Goal: Task Accomplishment & Management: Manage account settings

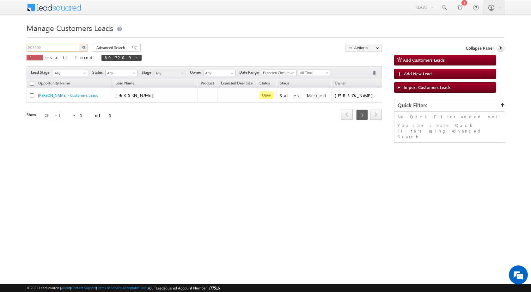
drag, startPoint x: 45, startPoint y: 50, endPoint x: 3, endPoint y: 44, distance: 41.8
click at [3, 44] on body "Menu [PERSON_NAME] sitar a6@ks erve." at bounding box center [265, 89] width 531 height 179
paste input "12291"
type input "812291"
click at [80, 44] on button "button" at bounding box center [84, 48] width 8 height 8
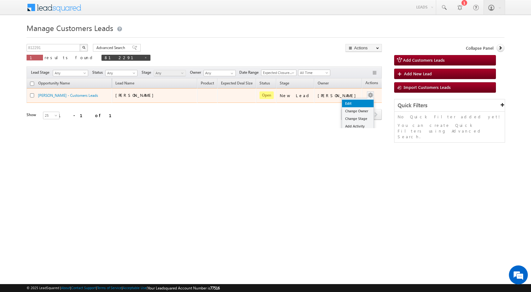
click at [350, 102] on link "Edit" at bounding box center [358, 104] width 32 height 8
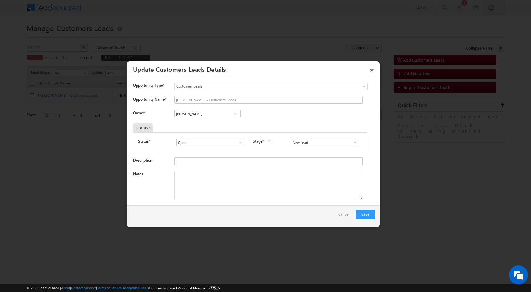
click at [353, 141] on span at bounding box center [355, 142] width 6 height 5
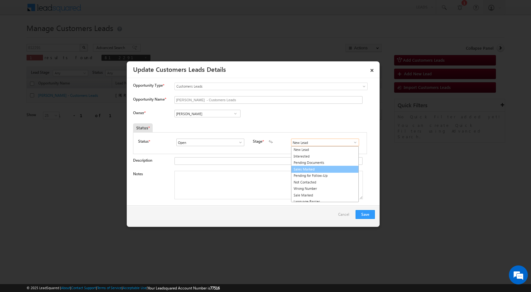
click at [328, 169] on link "Sales Marked" at bounding box center [325, 169] width 68 height 7
type input "Sales Marked"
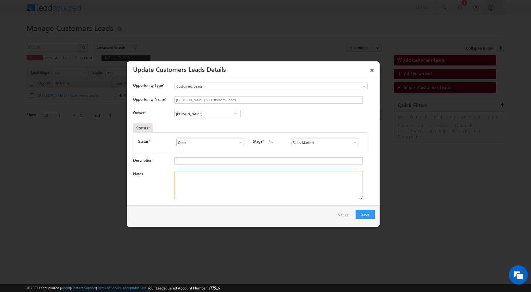
click at [301, 192] on textarea "Notes" at bounding box center [268, 185] width 188 height 28
paste textarea "812291 / [PERSON_NAME] / 9252432007 / HOME PURCHASE / 326519 TO Jhalawar / PV 2…"
type textarea "812291 / [PERSON_NAME] / 9252432007 / HOME PURCHASE / 326519 TO Jhalawar / PV 2…"
click at [210, 115] on input "[PERSON_NAME]" at bounding box center [207, 114] width 66 height 8
paste input "[EMAIL_ADDRESS][DOMAIN_NAME]"
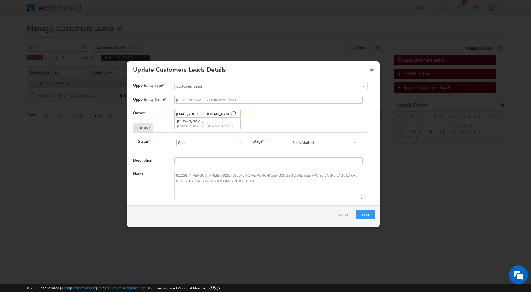
click at [227, 113] on input "[EMAIL_ADDRESS][DOMAIN_NAME]" at bounding box center [207, 114] width 66 height 8
paste input
type input "[EMAIL_ADDRESS][DOMAIN_NAME]"
click at [267, 118] on div "Owner * Vikas Halwai Vikas Halwai Vikas Halwai 91260e7f-3a0b-11f0-91df-06801212…" at bounding box center [254, 115] width 242 height 10
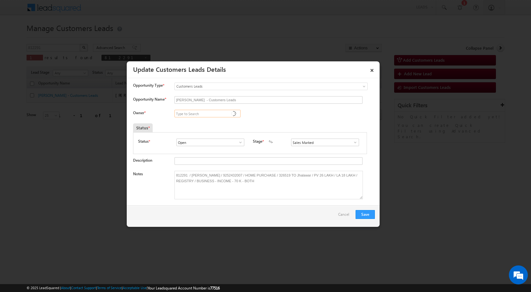
click at [216, 115] on input at bounding box center [207, 114] width 66 height 8
drag, startPoint x: 209, startPoint y: 115, endPoint x: 169, endPoint y: 117, distance: 40.2
click at [169, 117] on div "Owner * [PERSON_NAME] [PERSON_NAME] [PERSON_NAME] [PERSON_NAME] [PERSON_NAME] […" at bounding box center [254, 115] width 242 height 10
paste input "[EMAIL_ADDRESS][DOMAIN_NAME]"
click at [207, 124] on span "[EMAIL_ADDRESS][DOMAIN_NAME]" at bounding box center [205, 126] width 57 height 5
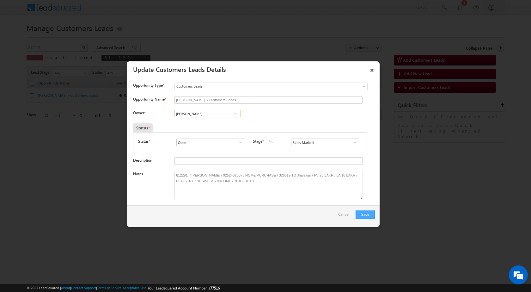
type input "[PERSON_NAME]"
click at [366, 212] on button "Save" at bounding box center [365, 214] width 19 height 9
